Goal: Find specific page/section: Find specific page/section

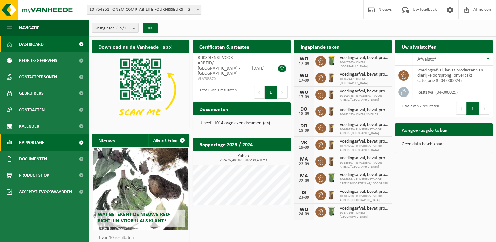
click at [40, 126] on link "Kalender" at bounding box center [44, 126] width 88 height 16
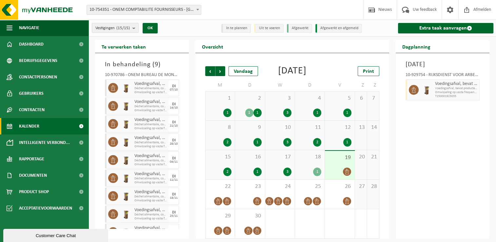
click at [55, 128] on link "Kalender" at bounding box center [44, 126] width 88 height 16
click at [126, 29] on count "(15/15)" at bounding box center [122, 28] width 13 height 4
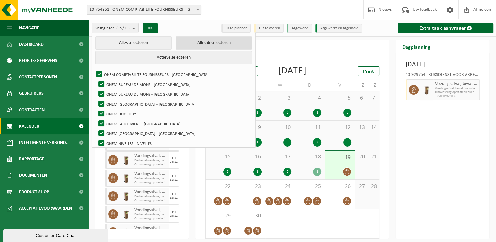
click at [188, 45] on button "Alles deselecteren" at bounding box center [214, 42] width 76 height 13
checkbox input "false"
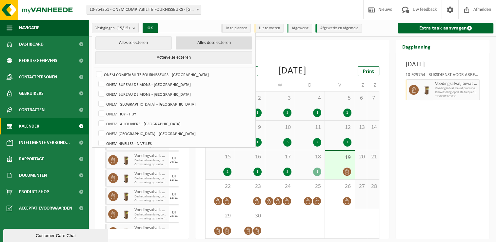
checkbox input "false"
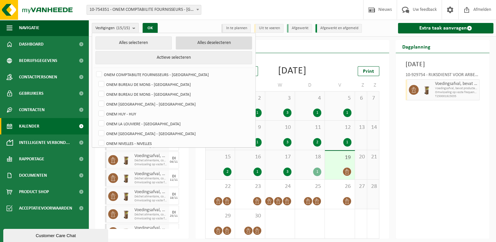
checkbox input "false"
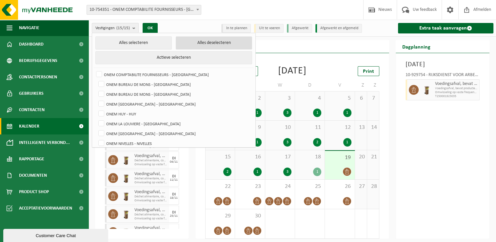
checkbox input "false"
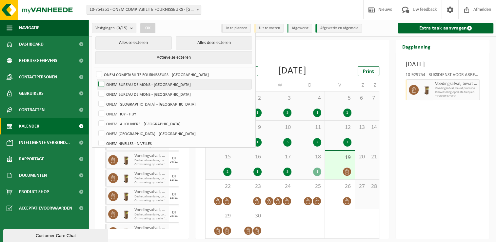
click at [153, 82] on label "ONEM BUREAU DE MONS - [GEOGRAPHIC_DATA]" at bounding box center [174, 84] width 154 height 10
click at [96, 79] on input "ONEM BUREAU DE MONS - [GEOGRAPHIC_DATA]" at bounding box center [96, 79] width 0 height 0
checkbox input "true"
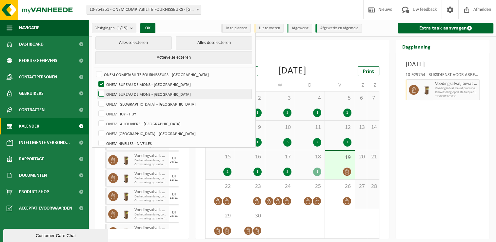
click at [148, 90] on label "ONEM BUREAU DE MONS - [GEOGRAPHIC_DATA]" at bounding box center [174, 94] width 154 height 10
click at [96, 89] on input "ONEM BUREAU DE MONS - [GEOGRAPHIC_DATA]" at bounding box center [96, 89] width 0 height 0
checkbox input "true"
click at [151, 27] on button "OK" at bounding box center [147, 28] width 15 height 10
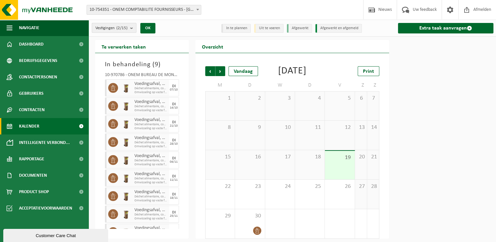
click at [120, 28] on count "(2/15)" at bounding box center [121, 28] width 11 height 4
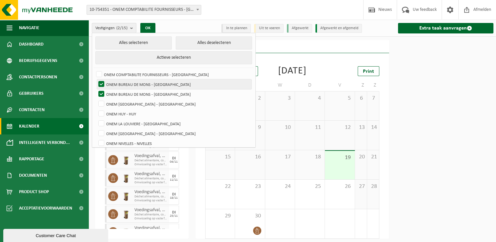
click at [136, 85] on label "ONEM BUREAU DE MONS - [GEOGRAPHIC_DATA]" at bounding box center [174, 84] width 154 height 10
click at [96, 79] on input "ONEM BUREAU DE MONS - [GEOGRAPHIC_DATA]" at bounding box center [96, 79] width 0 height 0
checkbox input "false"
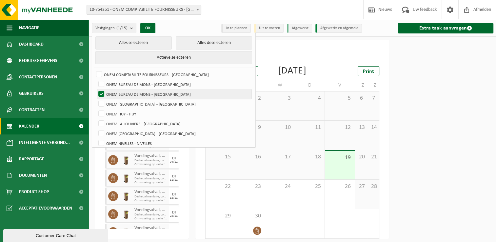
click at [130, 93] on label "ONEM BUREAU DE MONS - [GEOGRAPHIC_DATA]" at bounding box center [174, 94] width 154 height 10
click at [96, 89] on input "ONEM BUREAU DE MONS - [GEOGRAPHIC_DATA]" at bounding box center [96, 89] width 0 height 0
checkbox input "false"
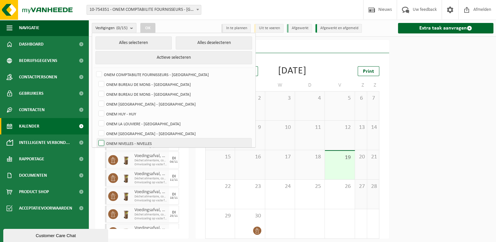
click at [131, 144] on label "ONEM NIVELLES - NIVELLES" at bounding box center [174, 143] width 154 height 10
click at [96, 138] on input "ONEM NIVELLES - NIVELLES" at bounding box center [96, 138] width 0 height 0
checkbox input "true"
click at [151, 28] on button "OK" at bounding box center [147, 28] width 15 height 10
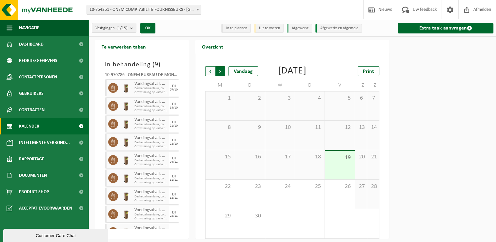
click at [211, 68] on span "Vorige" at bounding box center [210, 71] width 10 height 10
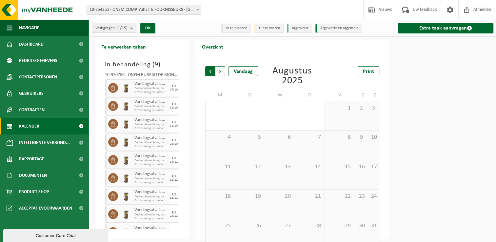
click at [219, 69] on span "Volgende" at bounding box center [220, 71] width 10 height 10
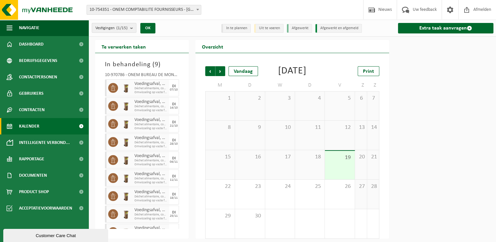
click at [219, 70] on span "Volgende" at bounding box center [220, 71] width 10 height 10
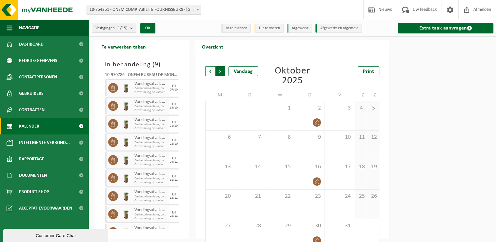
click at [208, 72] on span "Vorige" at bounding box center [210, 71] width 10 height 10
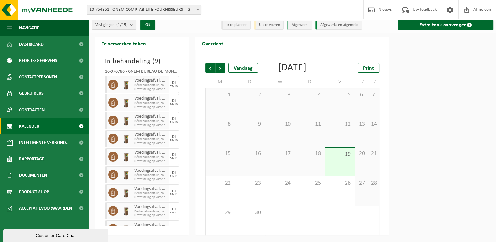
scroll to position [12, 0]
click at [223, 63] on span "Volgende" at bounding box center [220, 68] width 10 height 10
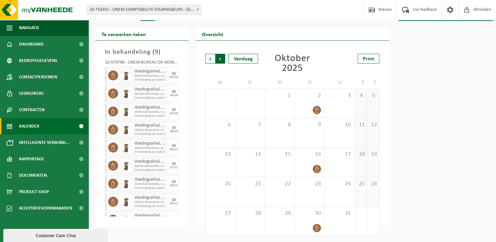
click at [208, 55] on span "Vorige" at bounding box center [210, 59] width 10 height 10
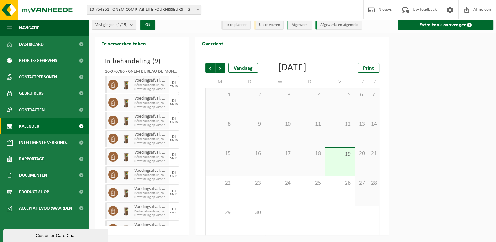
click at [208, 63] on span "Vorige" at bounding box center [210, 68] width 10 height 10
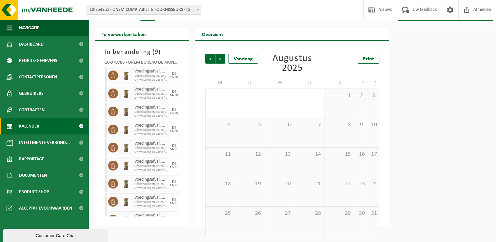
click at [208, 55] on span "Vorige" at bounding box center [210, 59] width 10 height 10
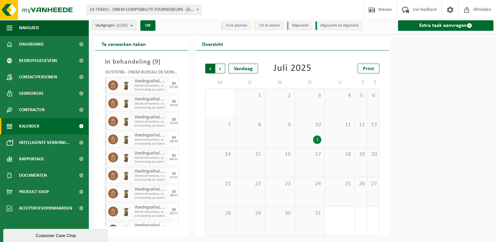
click at [220, 65] on span "Volgende" at bounding box center [220, 69] width 10 height 10
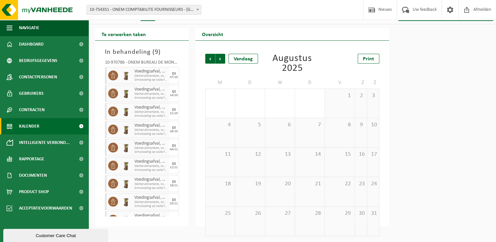
click at [220, 66] on div "Vorige Volgende Vandaag [DATE] Print" at bounding box center [292, 64] width 174 height 20
click at [220, 61] on span "Volgende" at bounding box center [220, 59] width 10 height 10
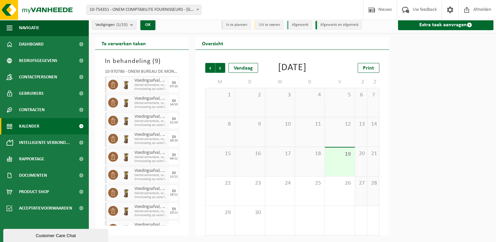
scroll to position [0, 0]
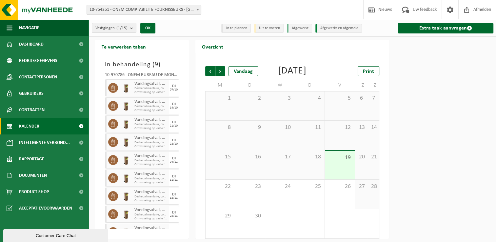
click at [119, 9] on span "10-754351 - ONEM COMPTABILITE FOURNISSEURS - [GEOGRAPHIC_DATA]" at bounding box center [144, 9] width 114 height 9
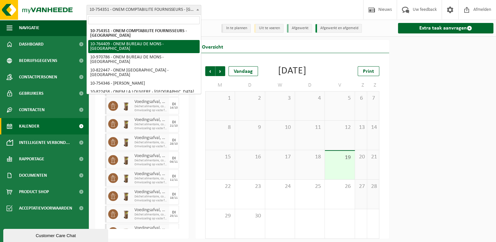
scroll to position [33, 0]
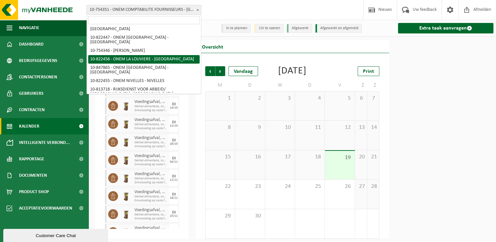
click at [448, 104] on div at bounding box center [442, 139] width 100 height 198
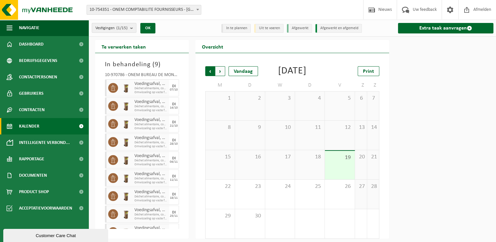
click at [217, 70] on span "Volgende" at bounding box center [220, 71] width 10 height 10
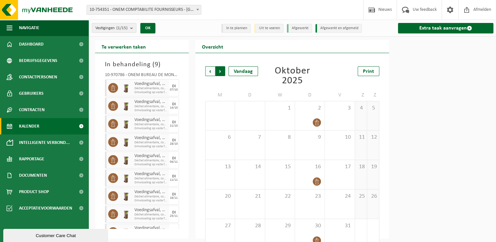
click at [209, 66] on span "Vorige" at bounding box center [210, 71] width 10 height 10
